Goal: Find specific page/section: Find specific page/section

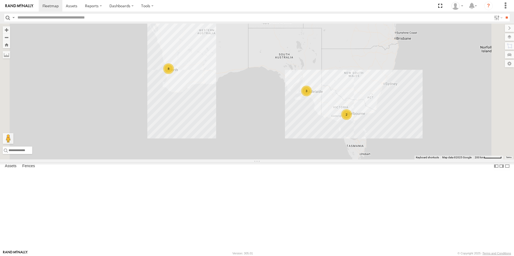
click at [0, 0] on link at bounding box center [0, 0] width 0 height 0
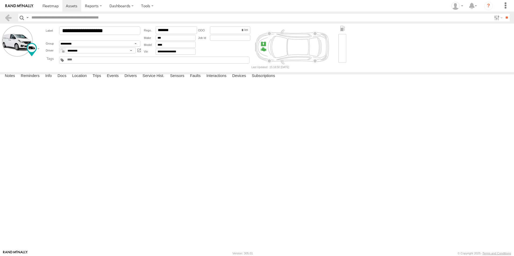
click at [10, 20] on link at bounding box center [8, 18] width 8 height 8
